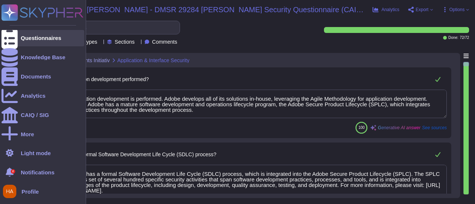
type textarea "Yes, application development is performed. Adobe develops all of its solutions …"
type textarea "Yes, Adobe has a formal Software Development Life Cycle (SDLC) process, which i…"
type textarea "Yes, we use Kodiak as an automated source code analysis tool as part of our Sec…"
type textarea "Yes, we review our applications for security vulnerabilities prior to deploymen…"
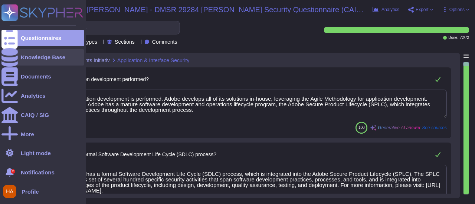
click at [19, 56] on div "Knowledge Base" at bounding box center [42, 57] width 83 height 16
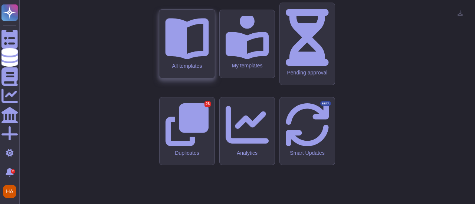
click at [204, 69] on div "All templates" at bounding box center [186, 66] width 43 height 6
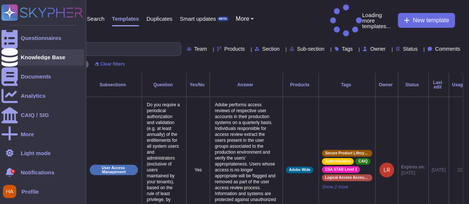
click at [11, 57] on icon at bounding box center [9, 57] width 16 height 19
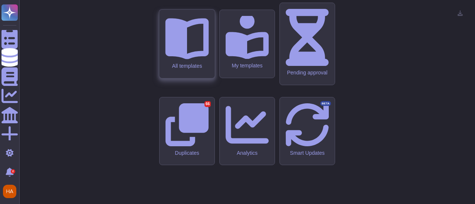
click at [183, 69] on div "All templates" at bounding box center [186, 66] width 43 height 6
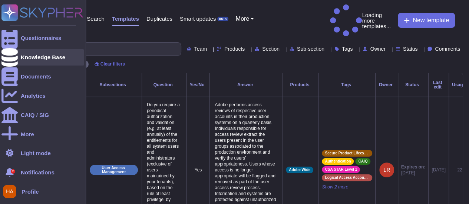
click at [35, 57] on div "Knowledge Base" at bounding box center [43, 58] width 45 height 6
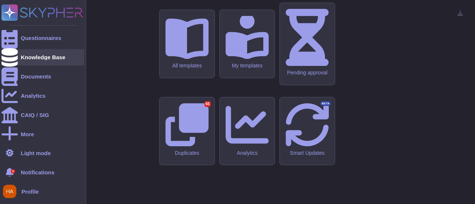
click at [17, 60] on div at bounding box center [9, 57] width 16 height 16
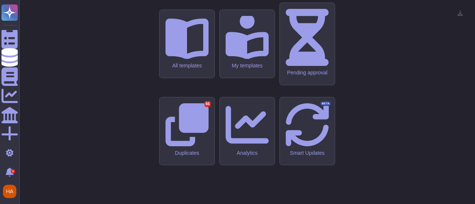
click at [111, 49] on div "Adobe Security knowledge base All templates My templates Pending approval Dupli…" at bounding box center [247, 102] width 444 height 192
